Goal: Entertainment & Leisure: Consume media (video, audio)

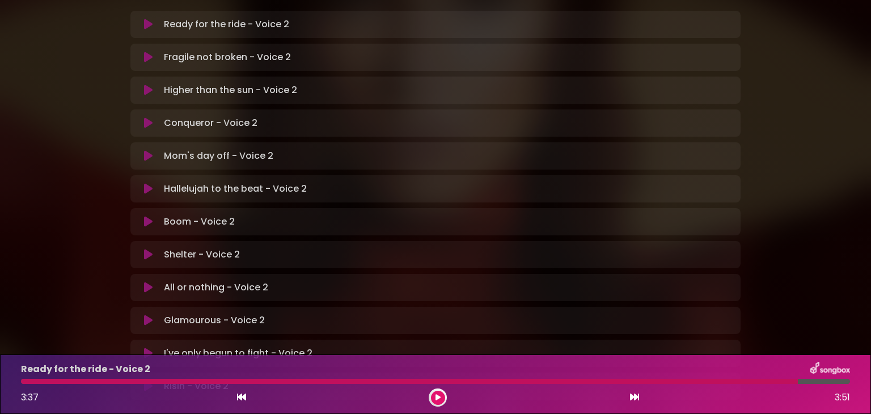
scroll to position [338, 0]
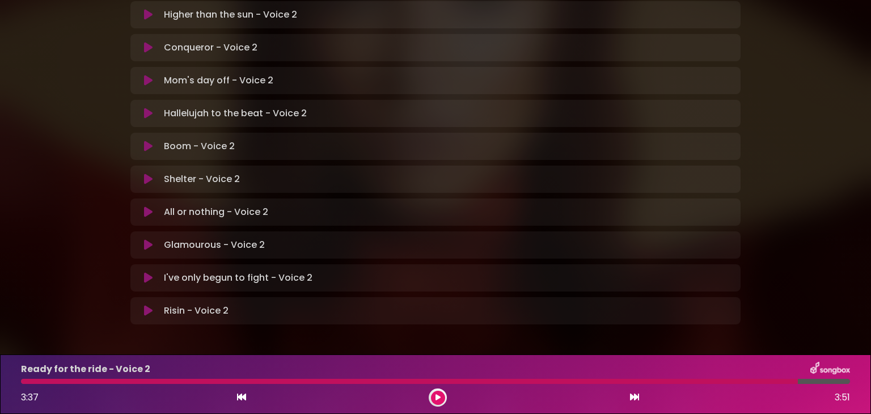
click at [150, 272] on icon at bounding box center [148, 277] width 9 height 11
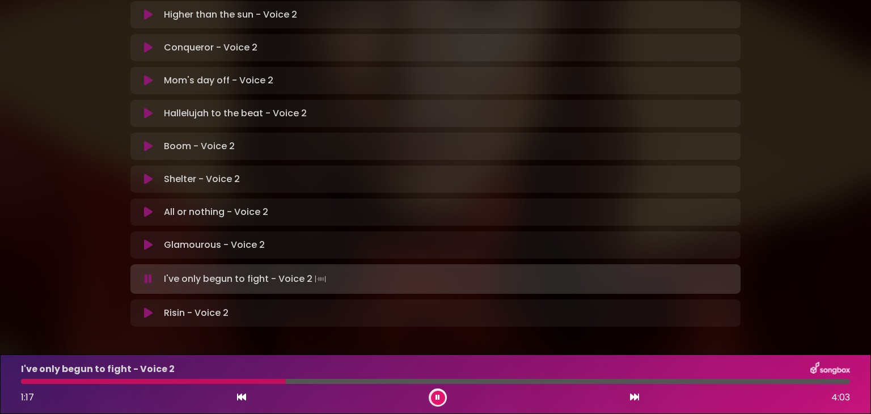
click at [23, 384] on div "I've only begun to fight - Voice 2 1:17 4:03" at bounding box center [435, 384] width 843 height 45
click at [24, 383] on div at bounding box center [155, 381] width 269 height 5
click at [433, 393] on button at bounding box center [438, 398] width 14 height 14
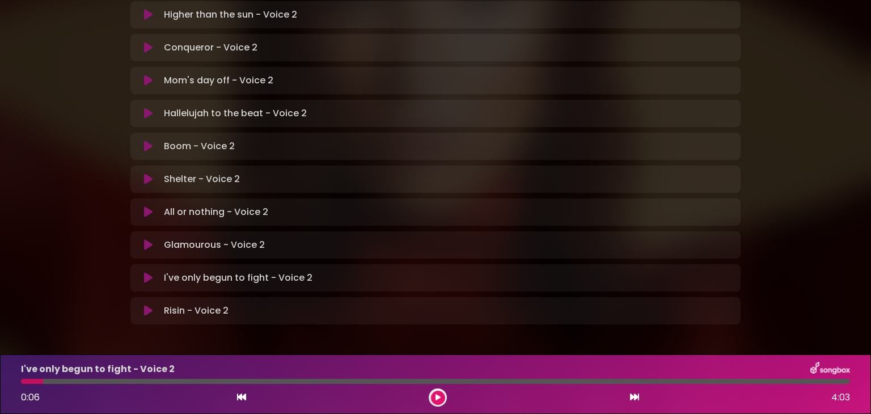
click at [436, 395] on icon at bounding box center [438, 397] width 5 height 7
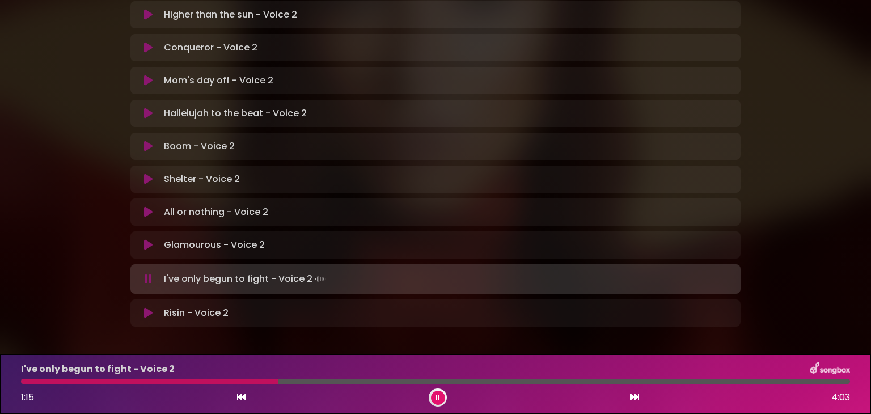
click at [436, 393] on button at bounding box center [438, 398] width 14 height 14
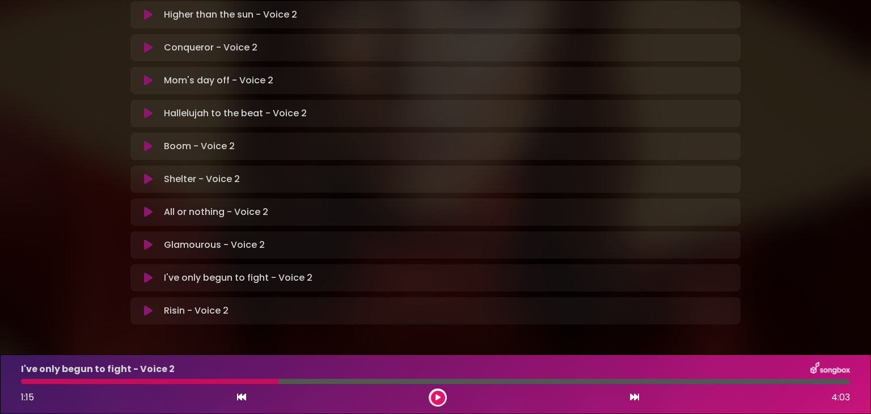
click at [22, 380] on div at bounding box center [150, 381] width 258 height 5
click at [26, 384] on div "I've only begun to fight - Voice 2 1:15 4:03" at bounding box center [435, 384] width 843 height 45
click at [439, 398] on icon at bounding box center [438, 397] width 5 height 7
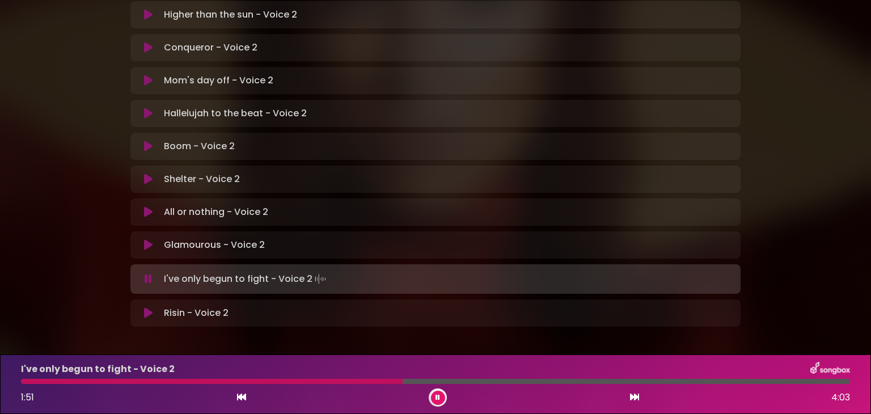
click at [444, 387] on div "I've only begun to fight - Voice 2 1:51 4:03" at bounding box center [435, 384] width 843 height 45
click at [445, 400] on div at bounding box center [438, 398] width 18 height 18
click at [431, 397] on button at bounding box center [438, 398] width 14 height 14
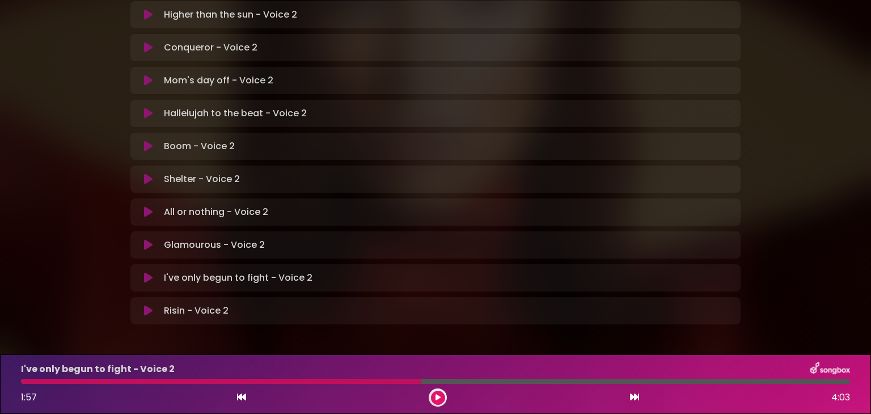
click at [26, 380] on div at bounding box center [221, 381] width 400 height 5
click at [23, 382] on div at bounding box center [221, 381] width 400 height 5
click at [434, 398] on button at bounding box center [438, 398] width 14 height 14
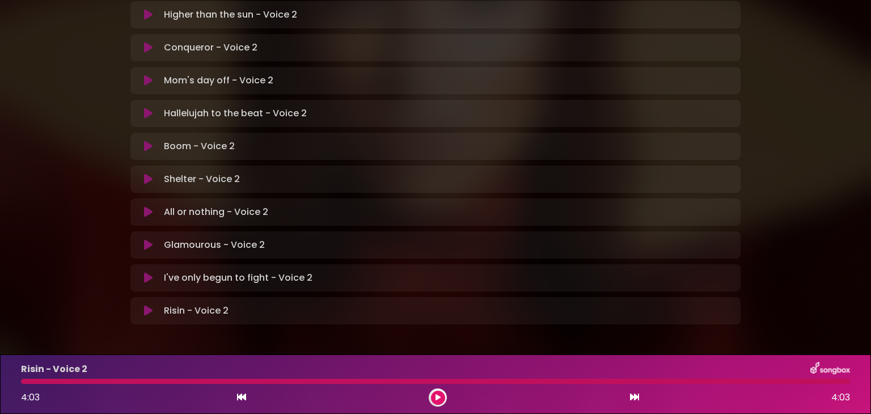
drag, startPoint x: 434, startPoint y: 398, endPoint x: 74, endPoint y: 260, distance: 385.7
click at [74, 260] on div "[PERSON_NAME] in [GEOGRAPHIC_DATA] | [GEOGRAPHIC_DATA] 1 - [GEOGRAPHIC_DATA] - …" at bounding box center [435, 10] width 871 height 668
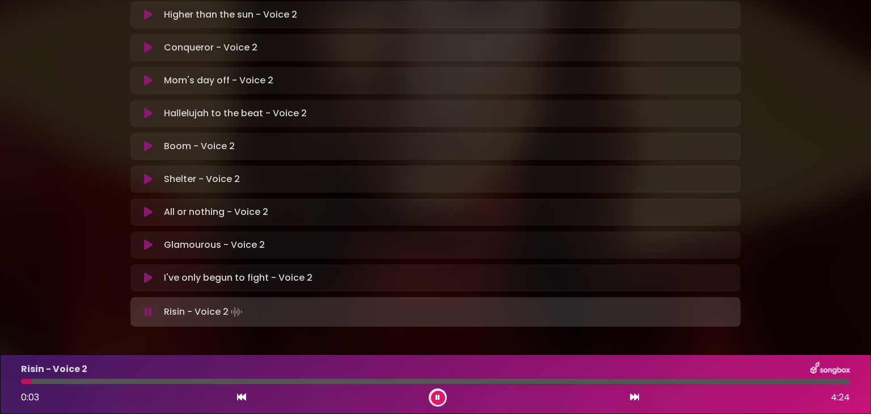
click at [189, 271] on p "I've only begun to fight - Voice 2 Loading Track..." at bounding box center [238, 278] width 149 height 14
click at [241, 398] on icon at bounding box center [241, 397] width 9 height 9
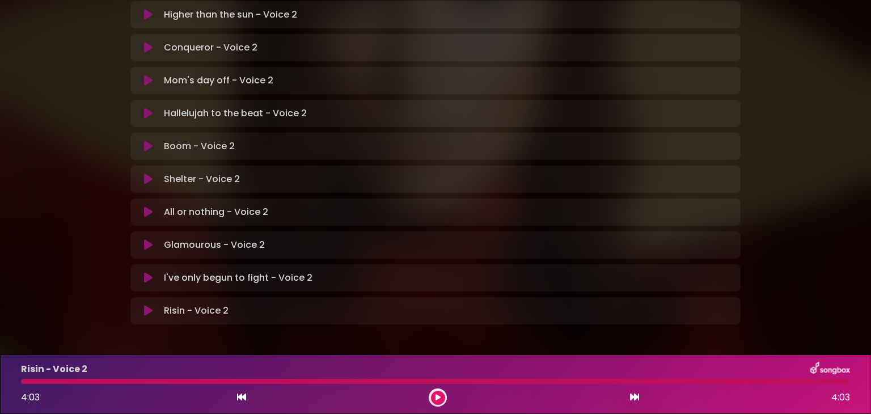
click at [440, 398] on icon at bounding box center [438, 397] width 5 height 7
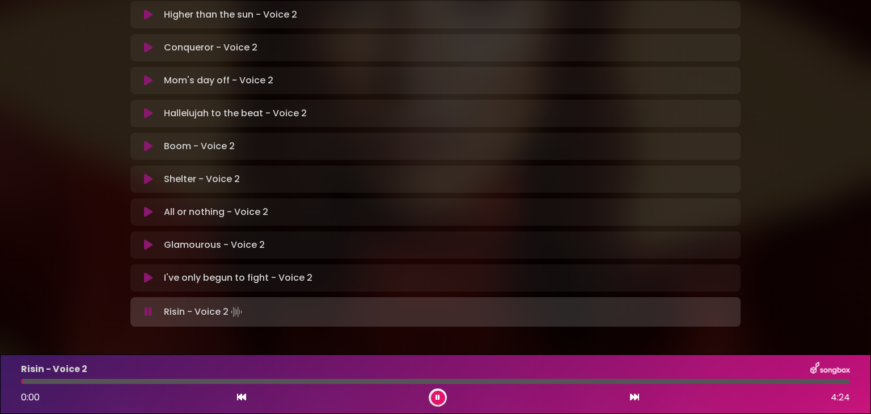
click at [440, 398] on button at bounding box center [438, 398] width 14 height 14
